Goal: Transaction & Acquisition: Book appointment/travel/reservation

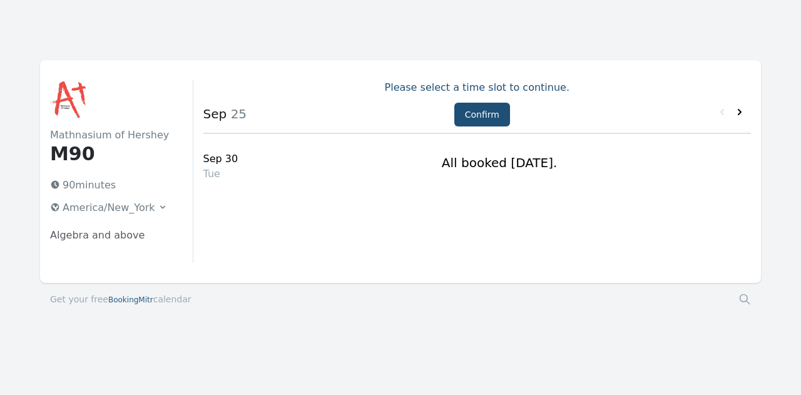
click at [741, 113] on icon at bounding box center [740, 112] width 4 height 6
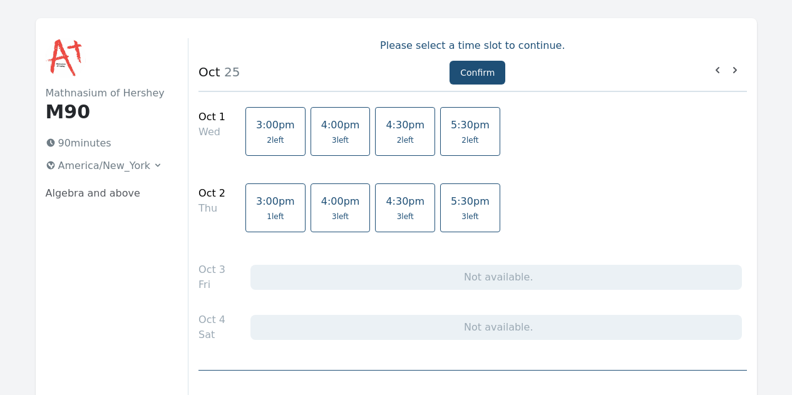
scroll to position [64, 0]
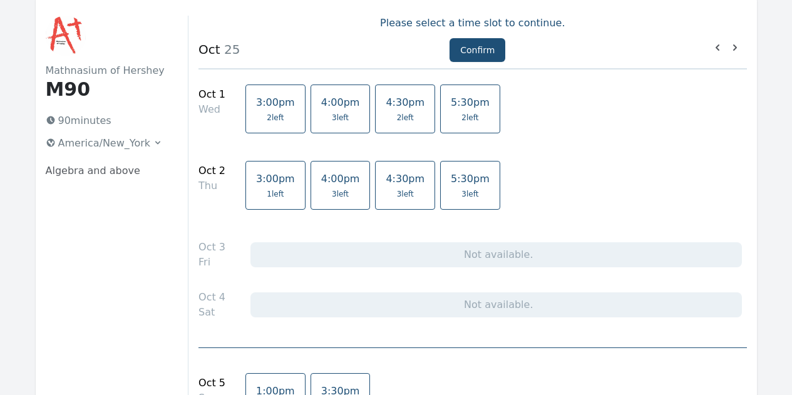
click at [267, 189] on span "1 left" at bounding box center [275, 194] width 17 height 10
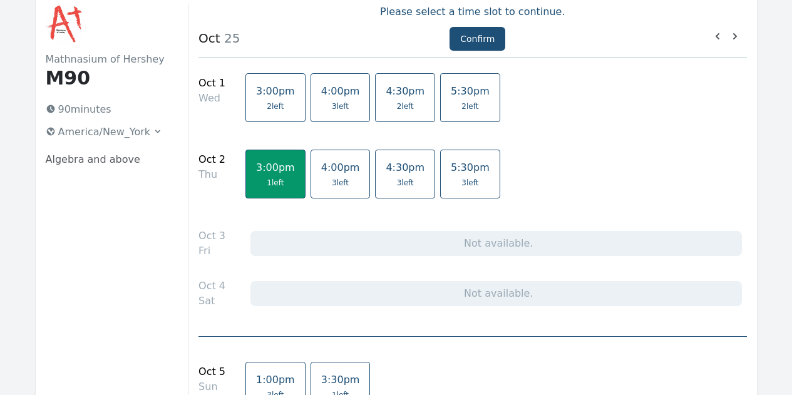
scroll to position [77, 0]
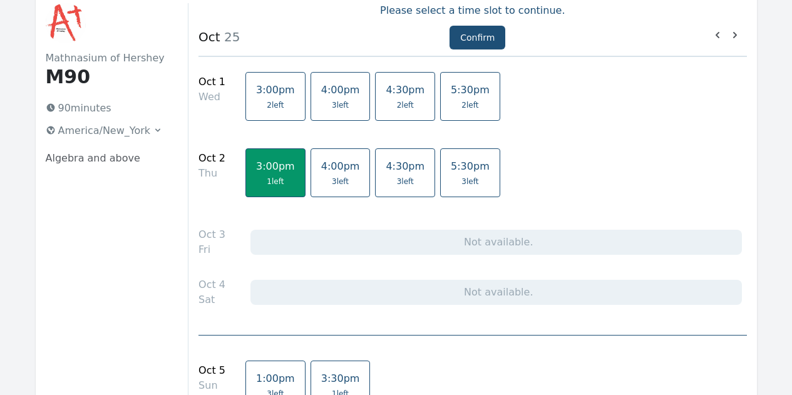
click at [451, 105] on span "2 left" at bounding box center [470, 105] width 39 height 10
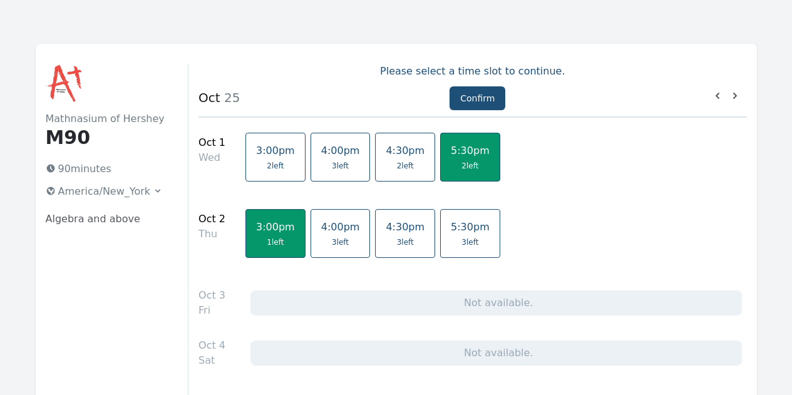
scroll to position [9, 0]
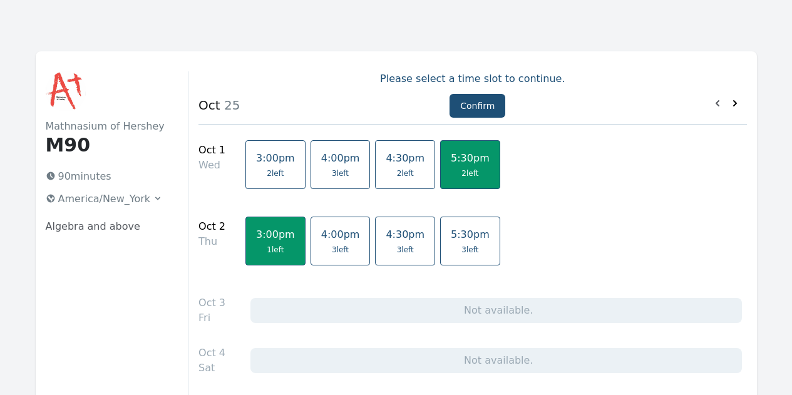
click at [737, 103] on icon at bounding box center [735, 103] width 13 height 13
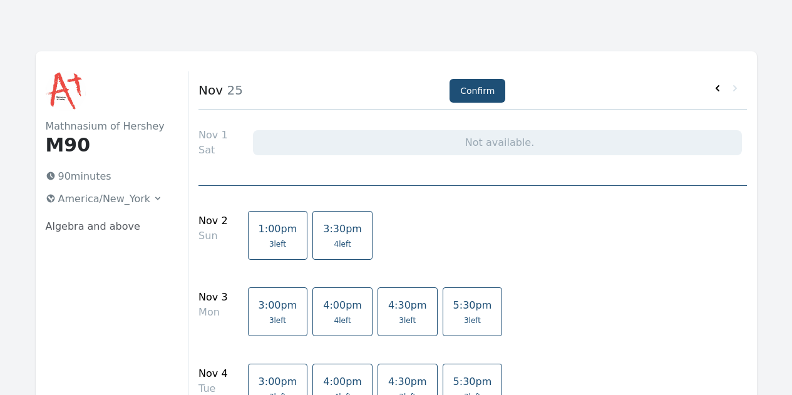
click at [719, 88] on icon at bounding box center [717, 88] width 13 height 13
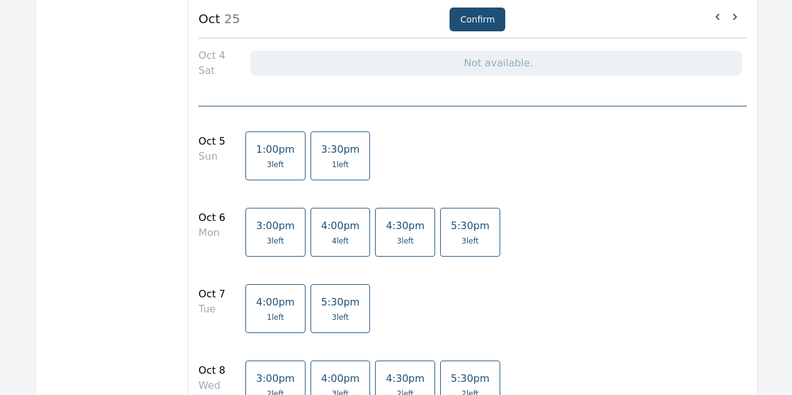
scroll to position [304, 0]
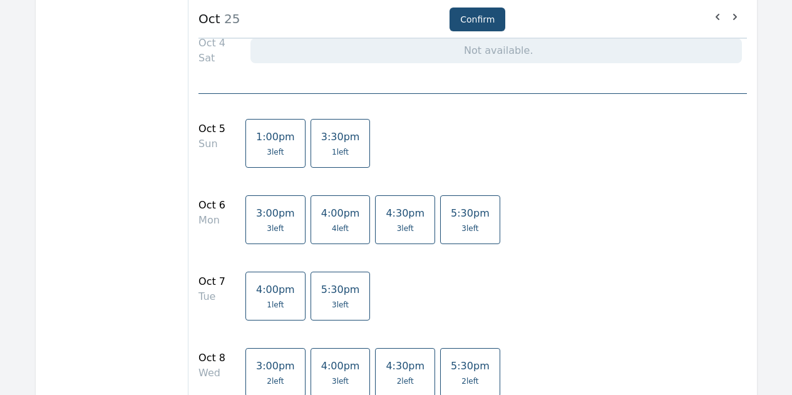
click at [321, 294] on span "5:30pm" at bounding box center [340, 290] width 39 height 12
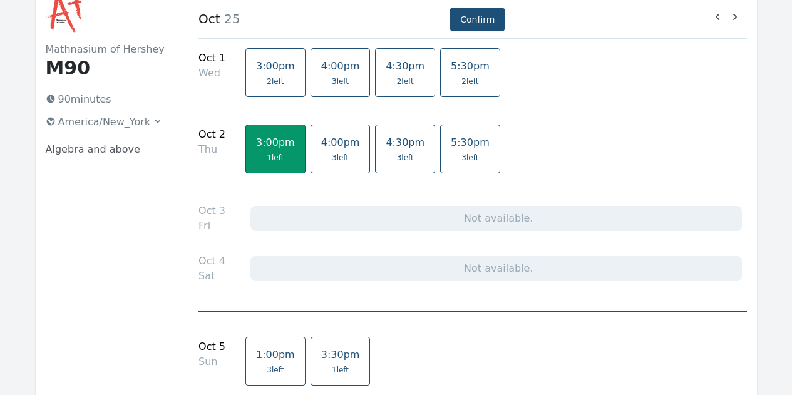
scroll to position [41, 0]
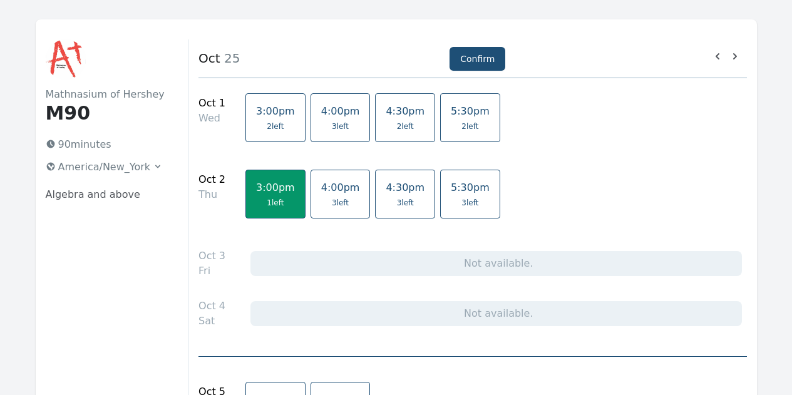
click at [451, 117] on span "5:30pm" at bounding box center [470, 111] width 39 height 12
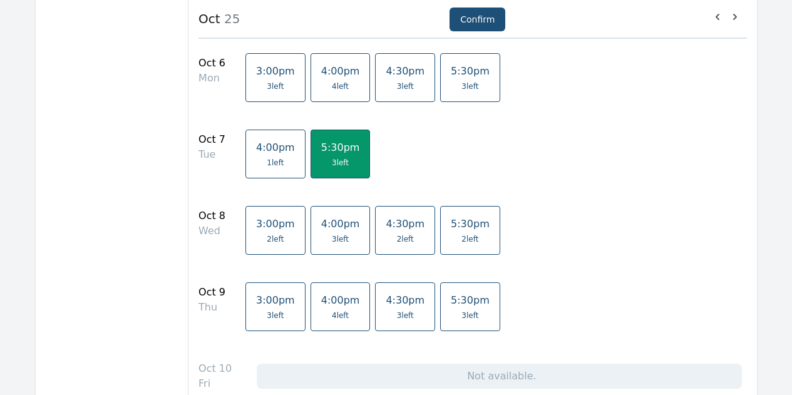
scroll to position [448, 0]
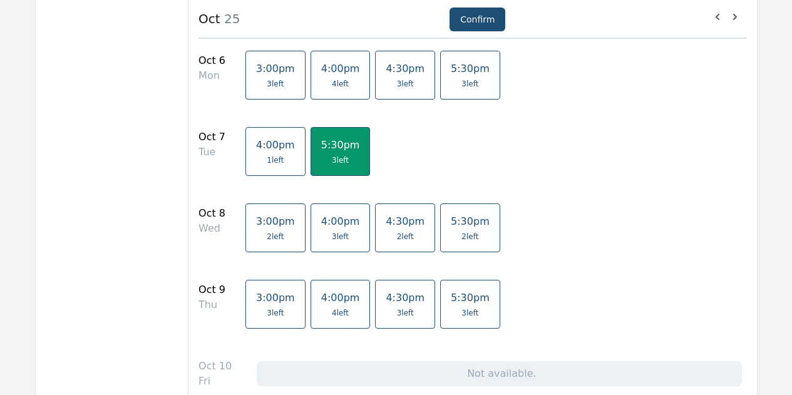
click at [453, 309] on span "3 left" at bounding box center [470, 313] width 39 height 10
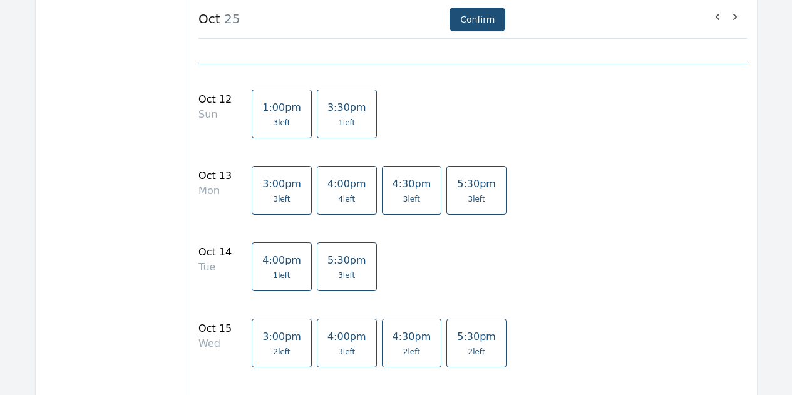
scroll to position [852, 0]
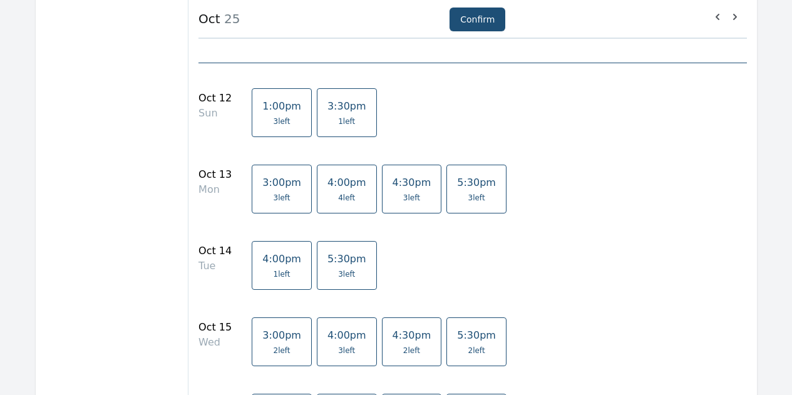
click at [328, 265] on span "5:30pm" at bounding box center [346, 259] width 39 height 12
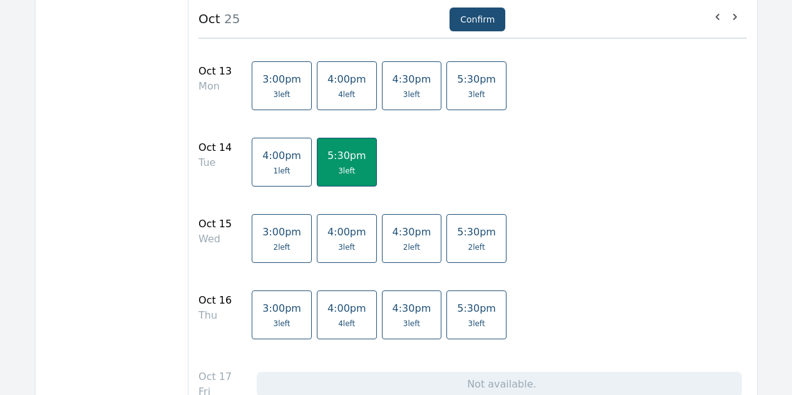
scroll to position [950, 0]
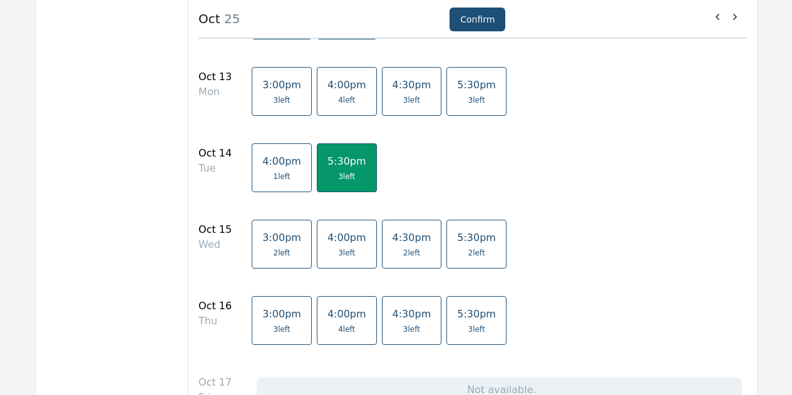
click at [468, 330] on span "3 left" at bounding box center [476, 329] width 17 height 10
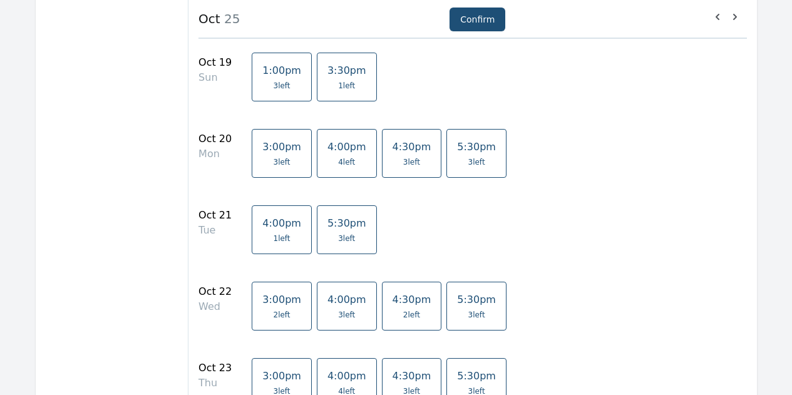
scroll to position [1415, 0]
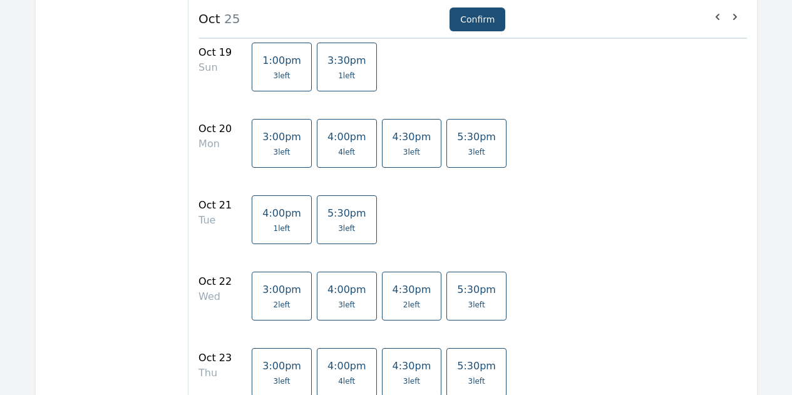
click at [332, 216] on span "5:30pm" at bounding box center [346, 213] width 39 height 12
click at [459, 376] on span "3 left" at bounding box center [476, 381] width 39 height 10
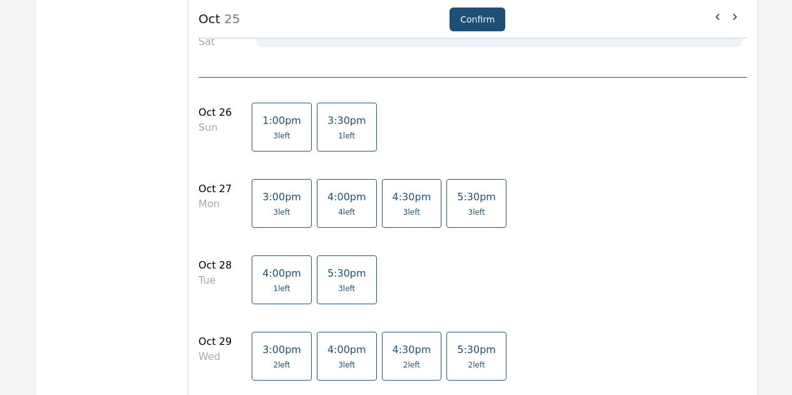
scroll to position [1877, 0]
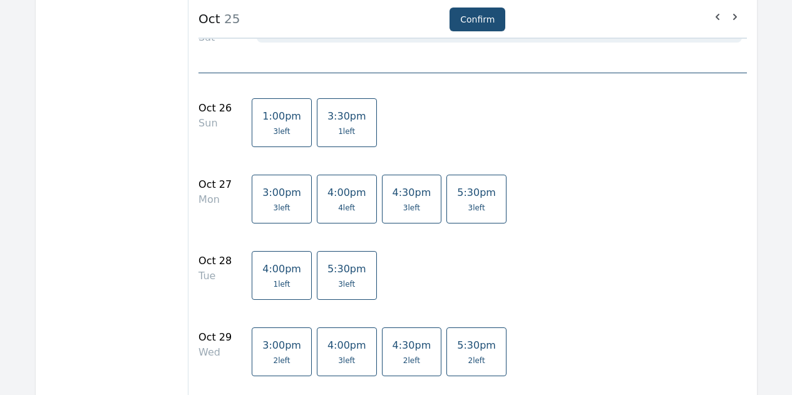
click at [341, 272] on span "5:30pm" at bounding box center [346, 269] width 39 height 12
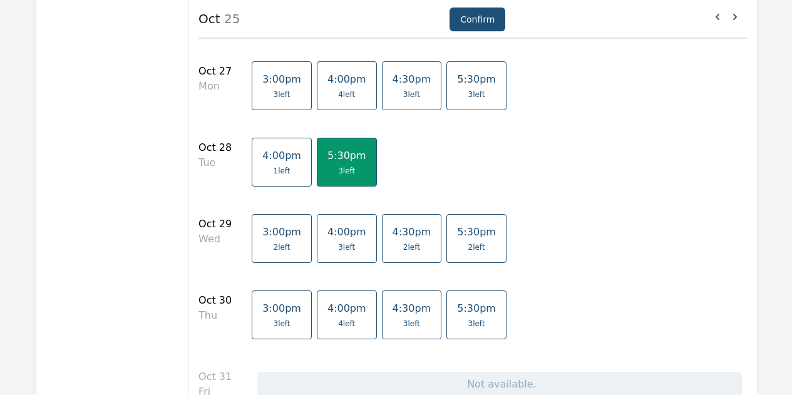
scroll to position [1993, 0]
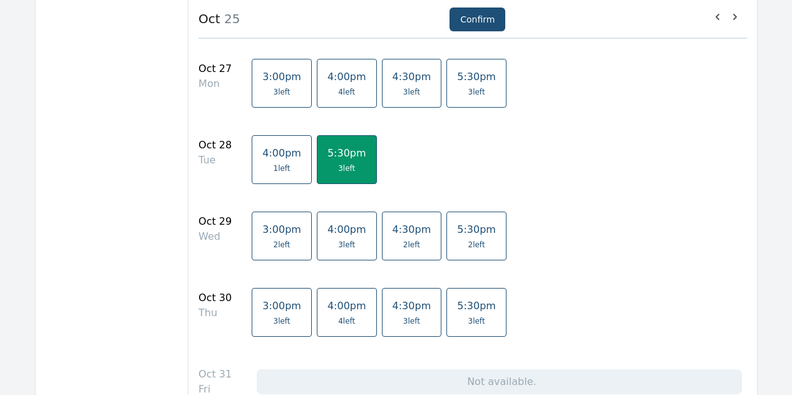
click at [457, 304] on span "5:30pm" at bounding box center [476, 306] width 39 height 12
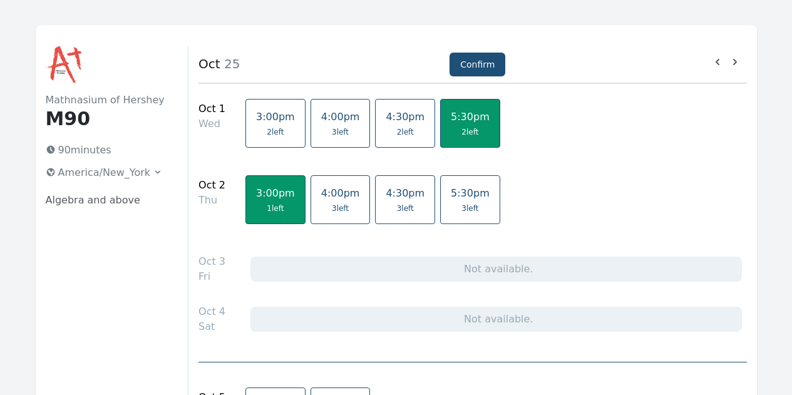
scroll to position [0, 0]
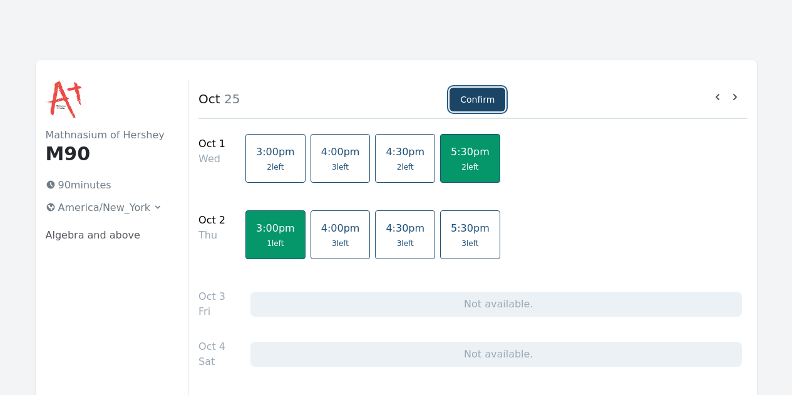
click at [479, 101] on button "Confirm" at bounding box center [477, 100] width 56 height 24
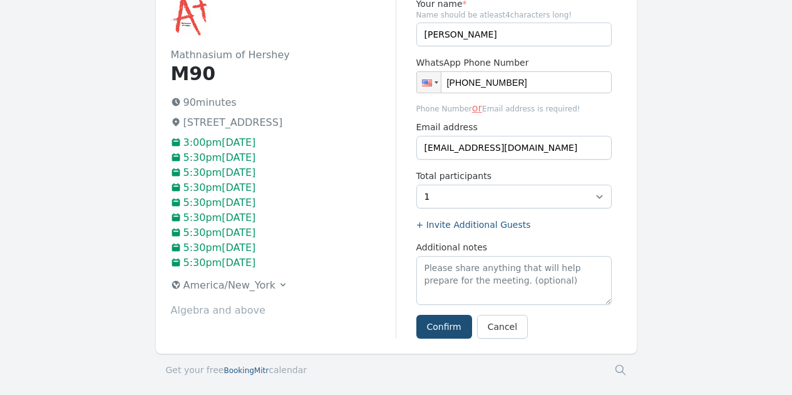
scroll to position [84, 0]
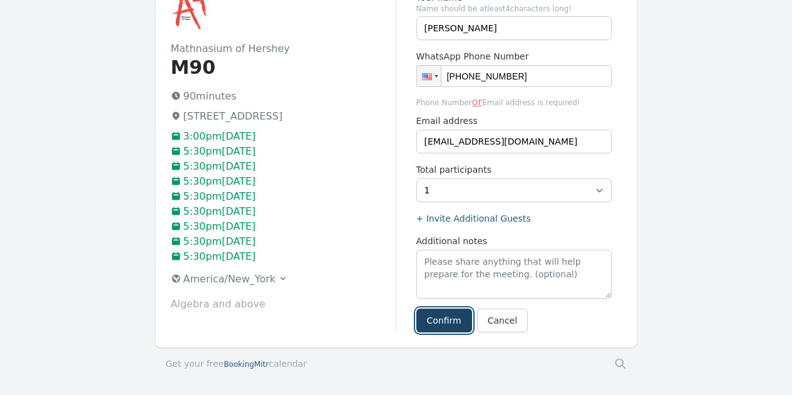
click at [439, 326] on button "Confirm" at bounding box center [444, 321] width 56 height 24
